Goal: Check status: Check status

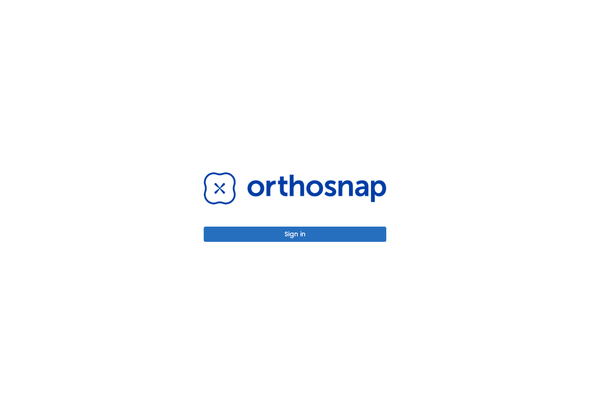
click at [301, 232] on button "Sign in" at bounding box center [295, 233] width 183 height 15
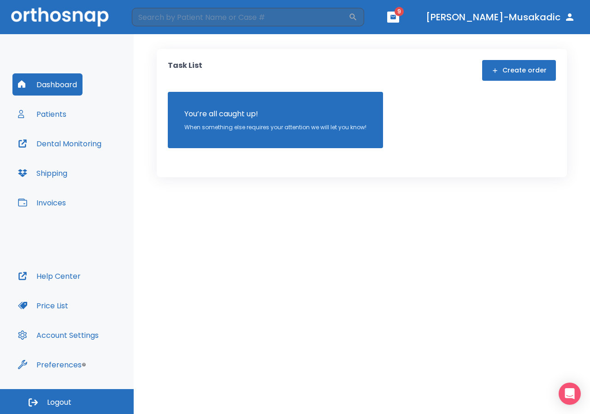
click at [56, 117] on button "Patients" at bounding box center [42, 114] width 60 height 22
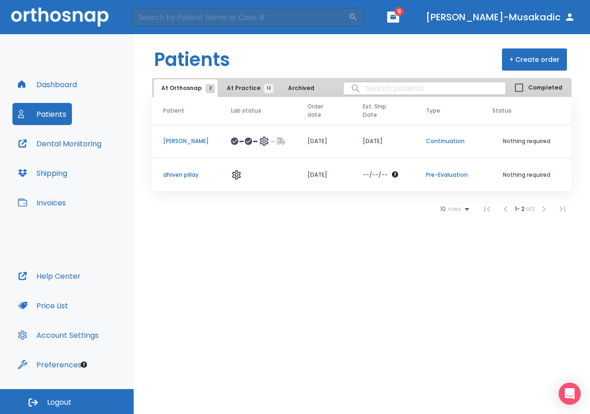
click at [452, 172] on p "Pre-Evaluation" at bounding box center [448, 175] width 44 height 8
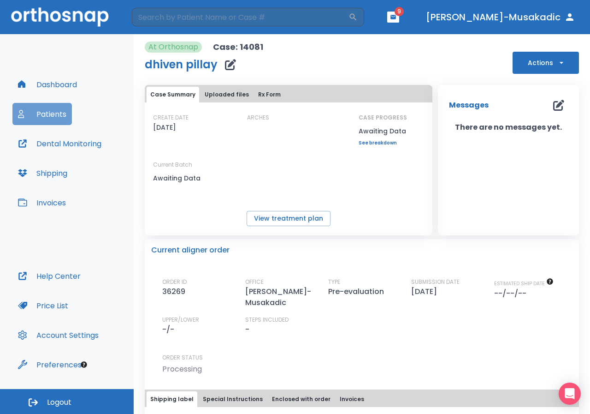
click at [58, 123] on button "Patients" at bounding box center [42, 114] width 60 height 22
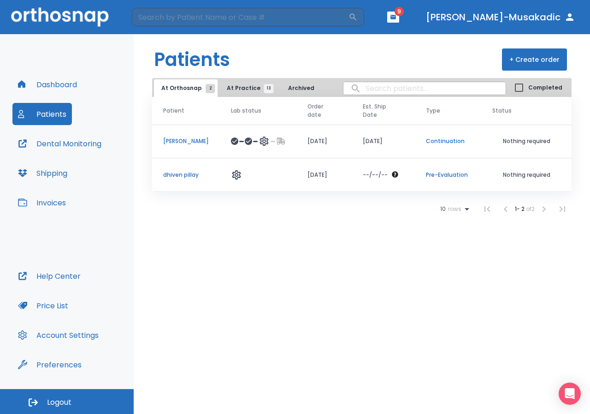
click at [185, 142] on p "[PERSON_NAME]" at bounding box center [186, 141] width 46 height 8
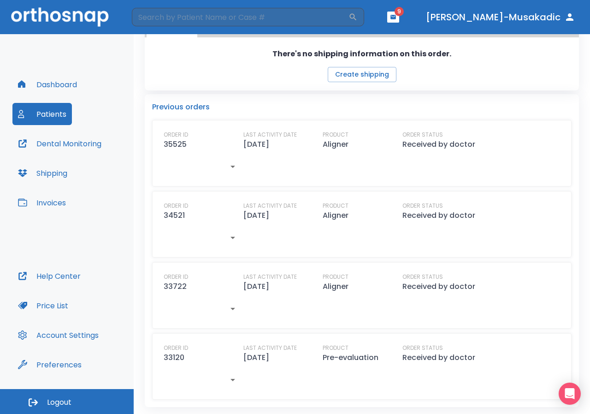
scroll to position [438, 0]
